Goal: Check status: Check status

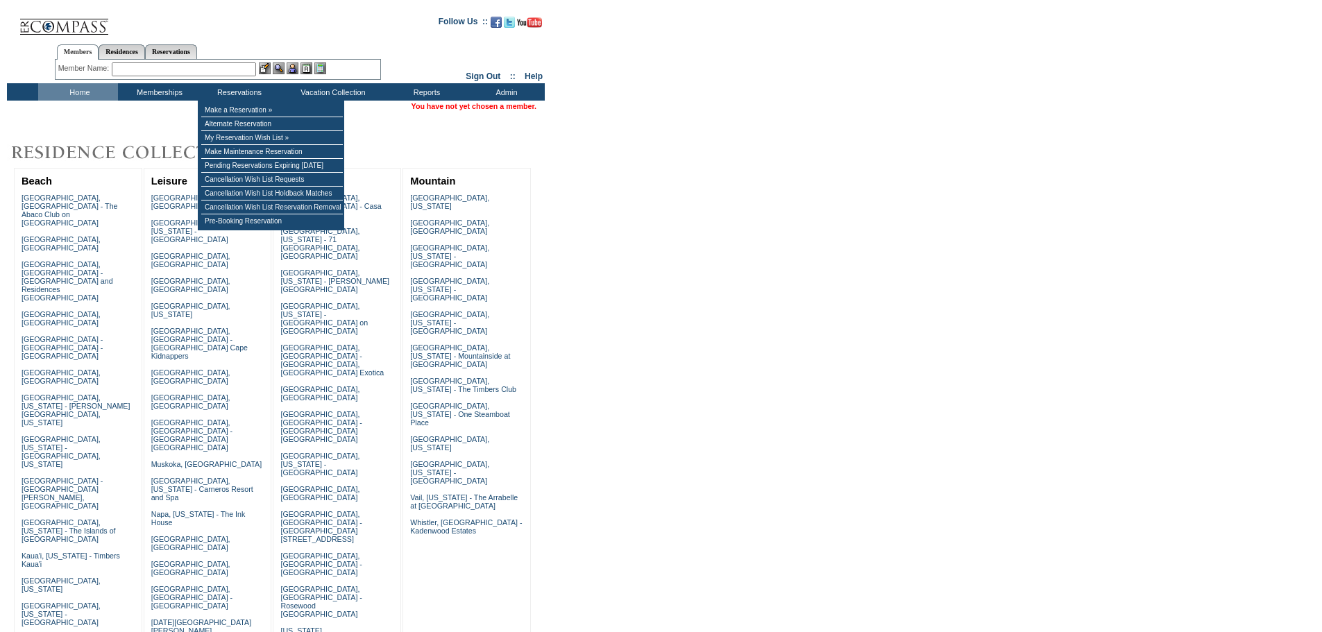
click at [196, 71] on input "text" at bounding box center [184, 69] width 144 height 14
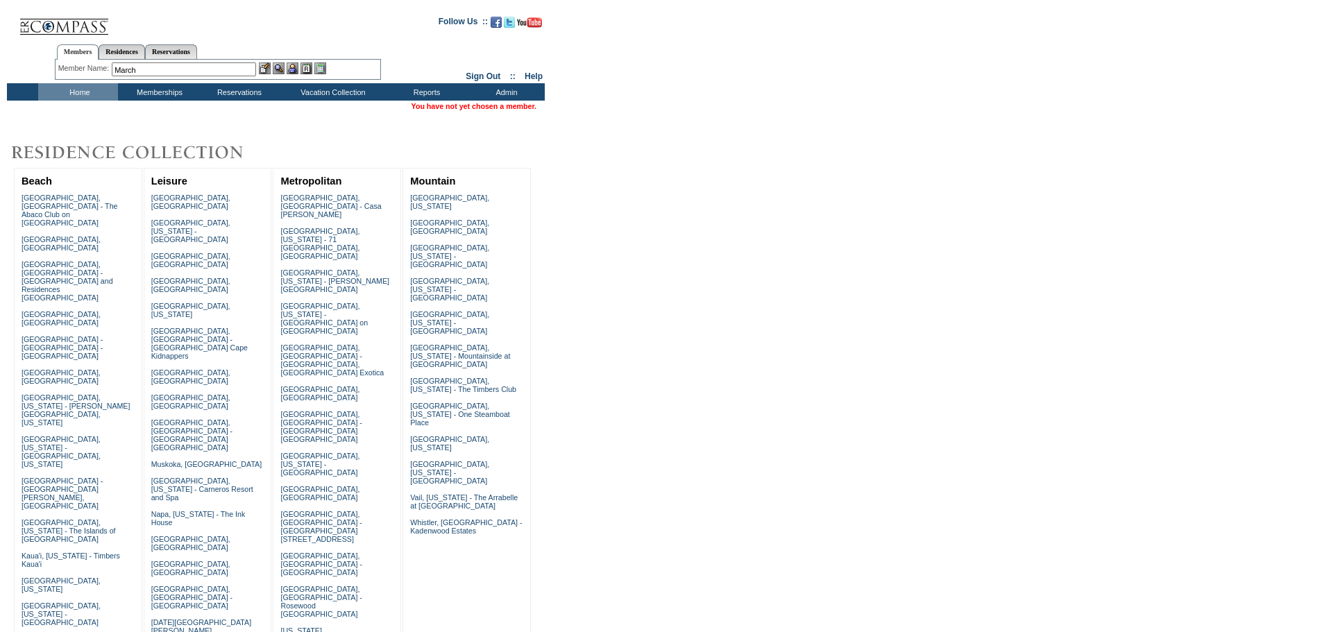
type input "March"
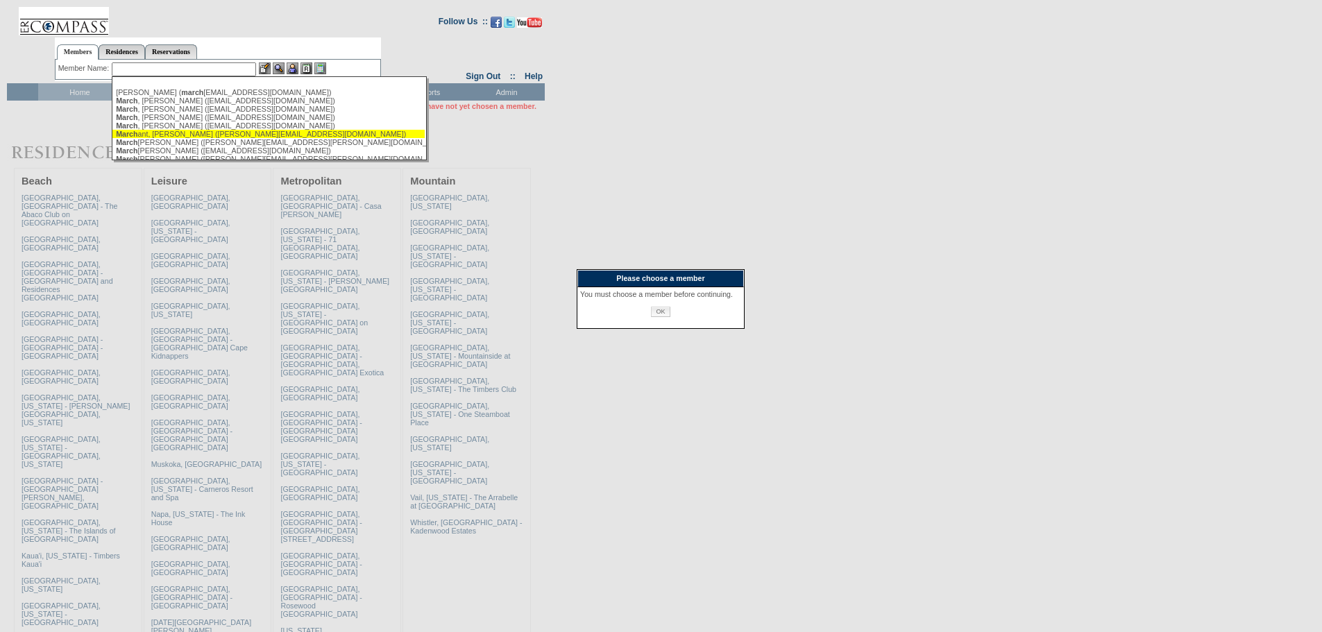
click at [660, 317] on input "OK" at bounding box center [660, 312] width 19 height 10
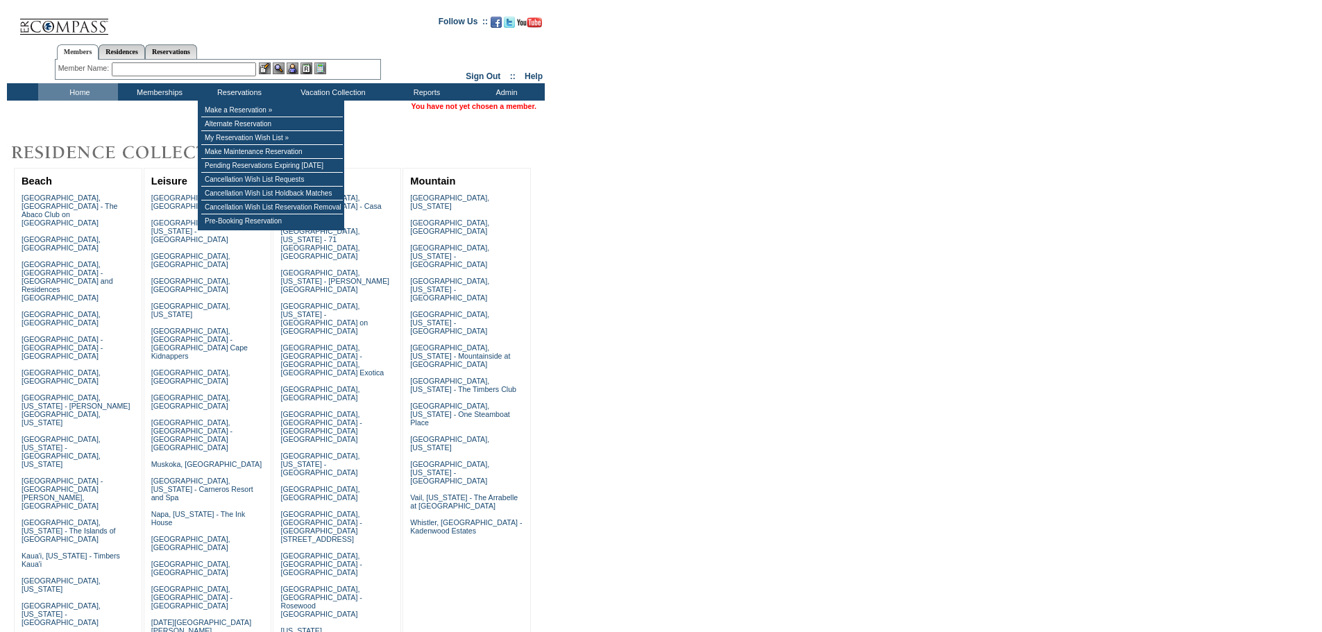
click at [247, 71] on input "text" at bounding box center [184, 69] width 144 height 14
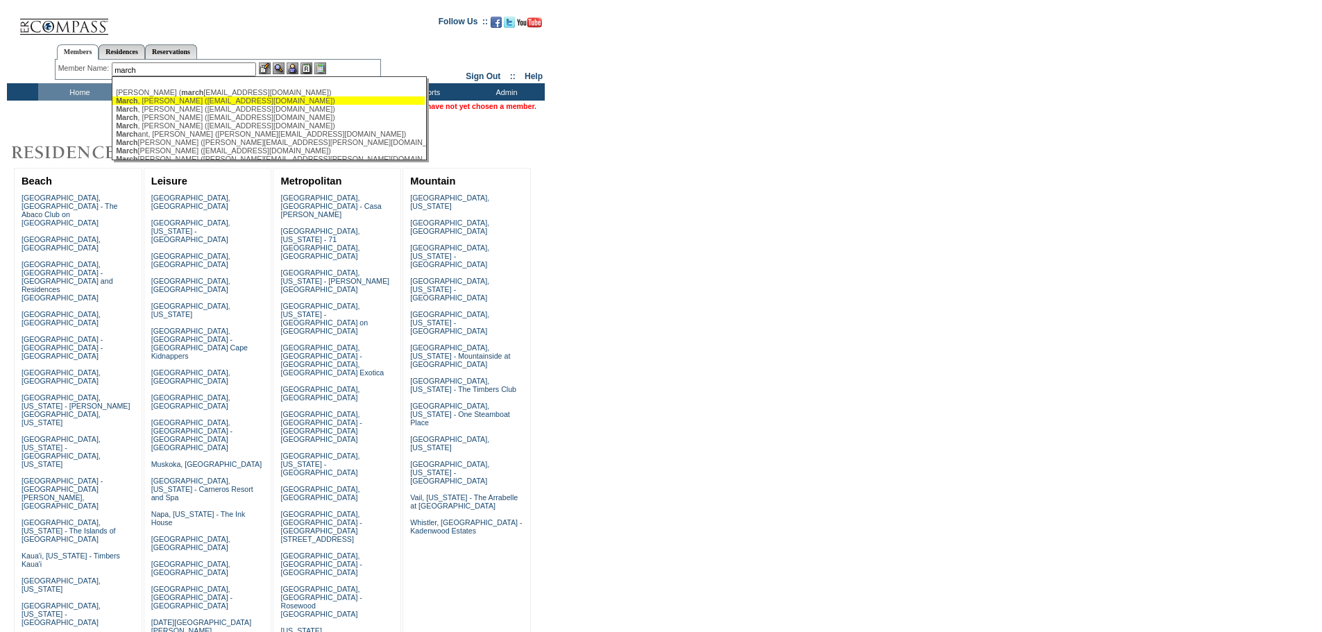
click at [210, 103] on div "March , Carol (clmarch@yahoo.com)" at bounding box center [268, 100] width 305 height 8
type input "March, Carol (clmarch@yahoo.com)"
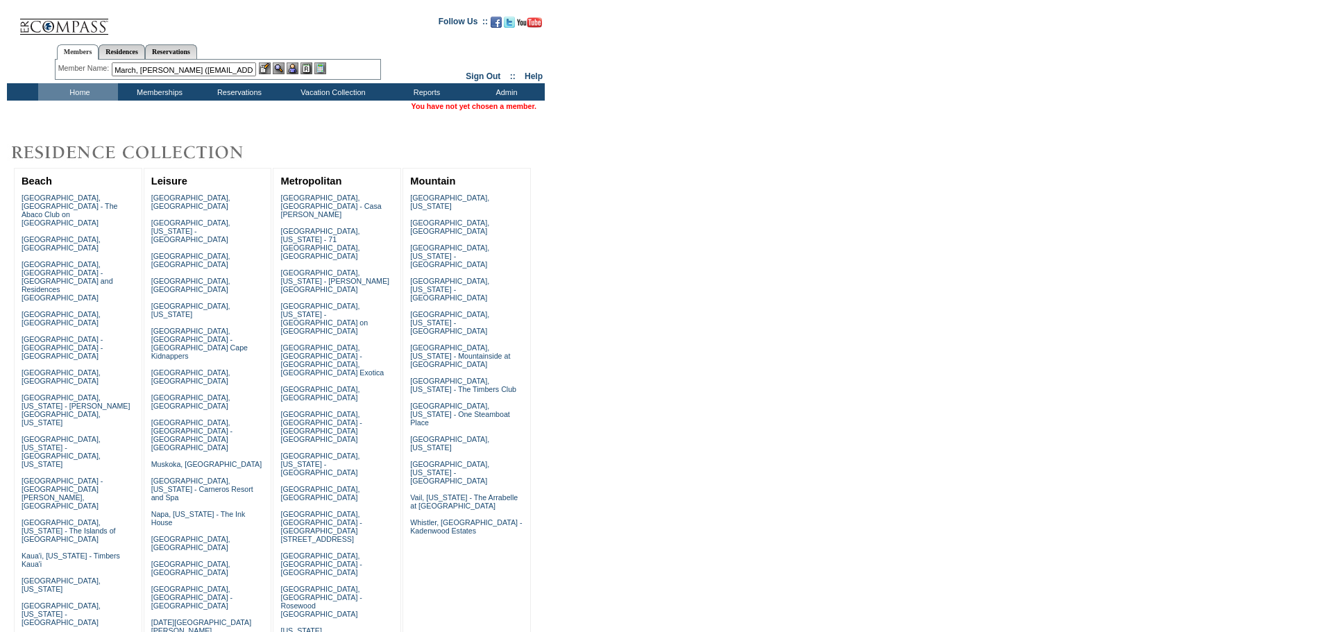
click at [293, 69] on img at bounding box center [293, 68] width 12 height 12
click at [281, 68] on img at bounding box center [279, 68] width 12 height 12
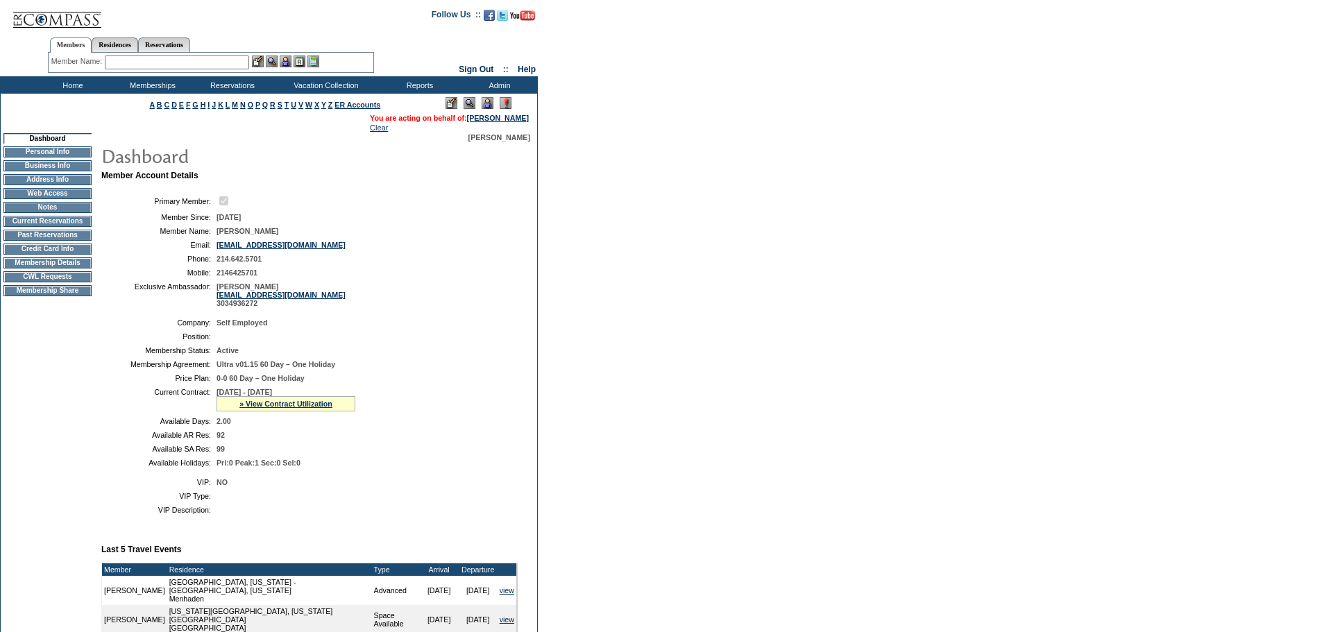
click at [33, 237] on td "Past Reservations" at bounding box center [47, 235] width 88 height 11
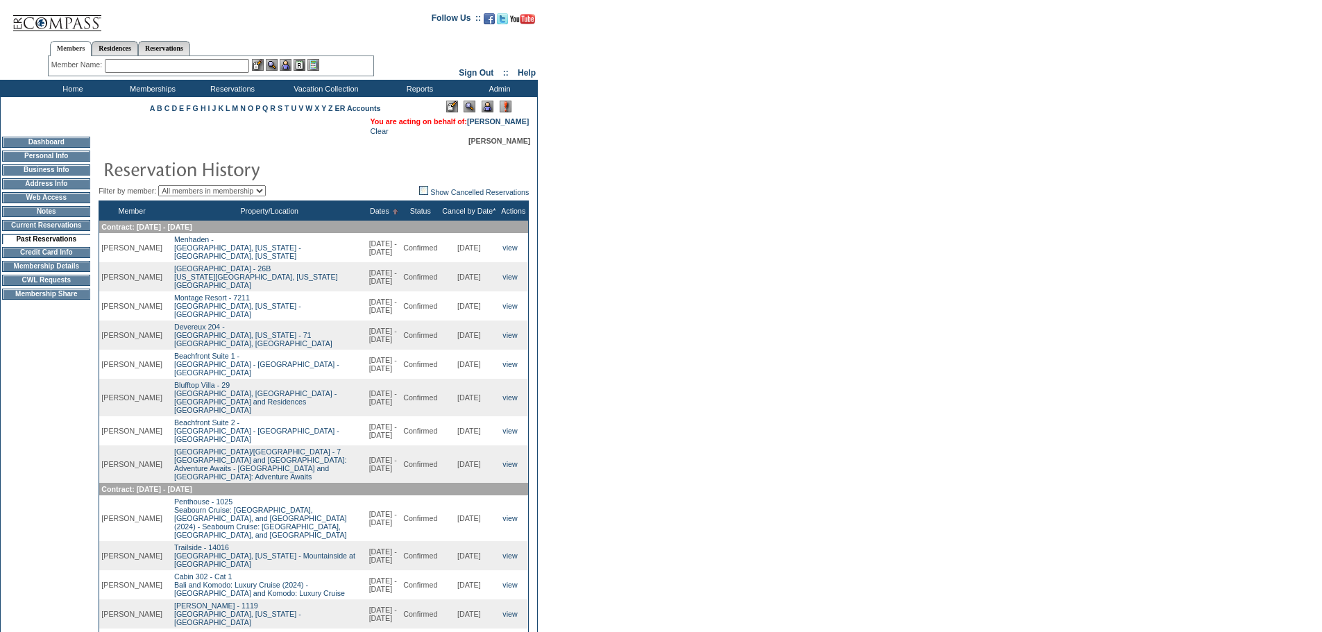
click at [63, 143] on td "Dashboard" at bounding box center [46, 142] width 88 height 11
